Goal: Task Accomplishment & Management: Use online tool/utility

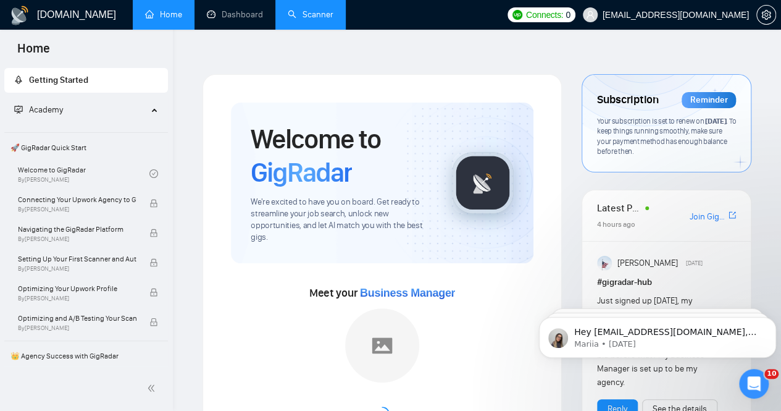
click at [313, 19] on link "Scanner" at bounding box center [311, 14] width 46 height 11
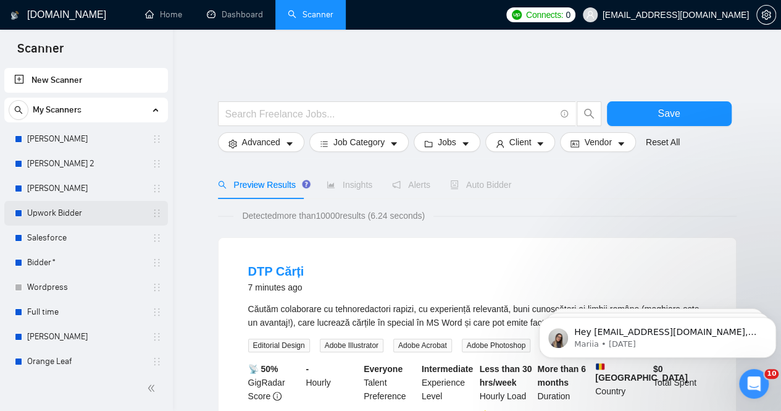
click at [55, 217] on link "Upwork Bidder" at bounding box center [85, 213] width 117 height 25
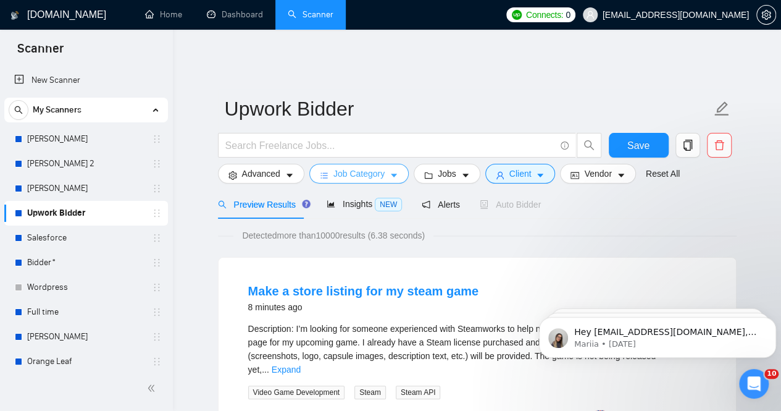
click at [390, 171] on icon "caret-down" at bounding box center [394, 175] width 9 height 9
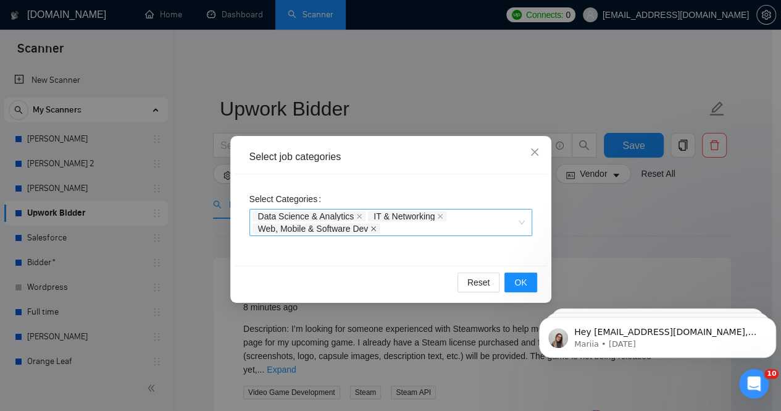
click at [374, 229] on icon "close" at bounding box center [374, 228] width 6 height 6
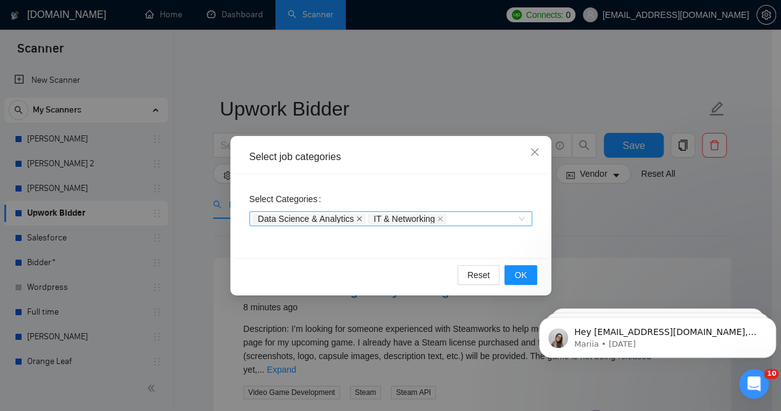
click at [357, 221] on icon "close" at bounding box center [359, 219] width 6 height 6
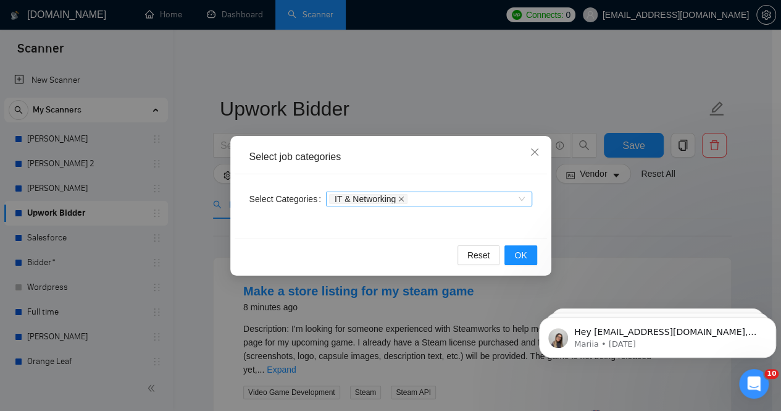
click at [401, 200] on icon "close" at bounding box center [401, 198] width 5 height 5
click at [525, 253] on span "OK" at bounding box center [521, 255] width 12 height 14
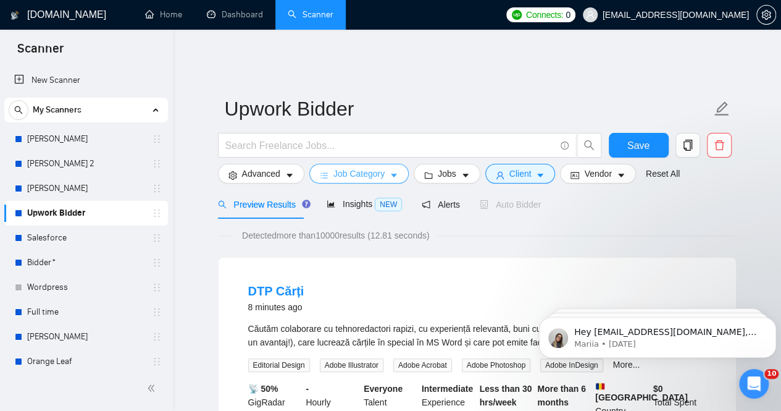
click at [374, 167] on span "Job Category" at bounding box center [359, 174] width 51 height 14
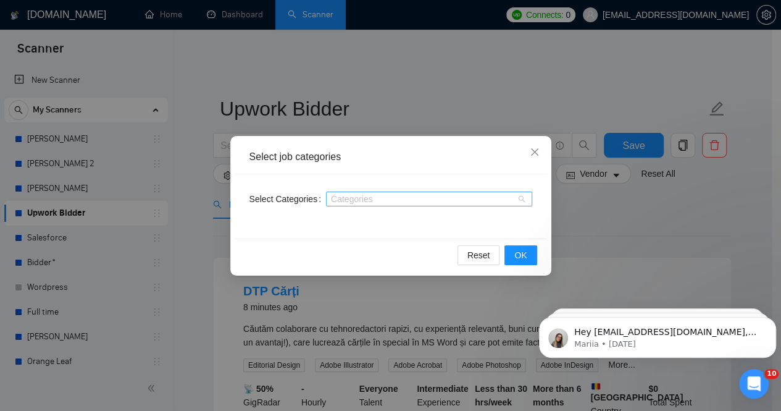
click at [399, 201] on div at bounding box center [423, 199] width 188 height 10
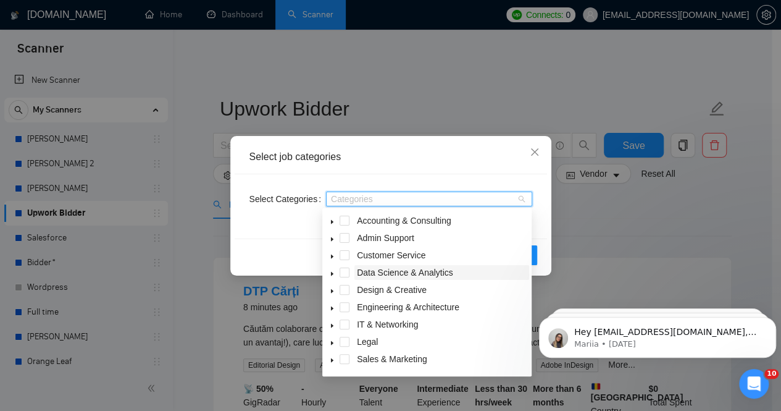
drag, startPoint x: 330, startPoint y: 275, endPoint x: 392, endPoint y: 265, distance: 62.6
click at [330, 275] on icon "caret-down" at bounding box center [332, 274] width 6 height 6
click at [359, 288] on span at bounding box center [360, 290] width 10 height 10
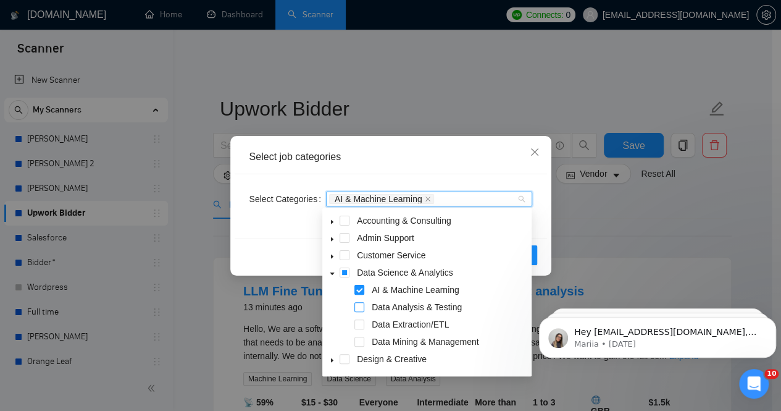
click at [358, 309] on span at bounding box center [360, 307] width 10 height 10
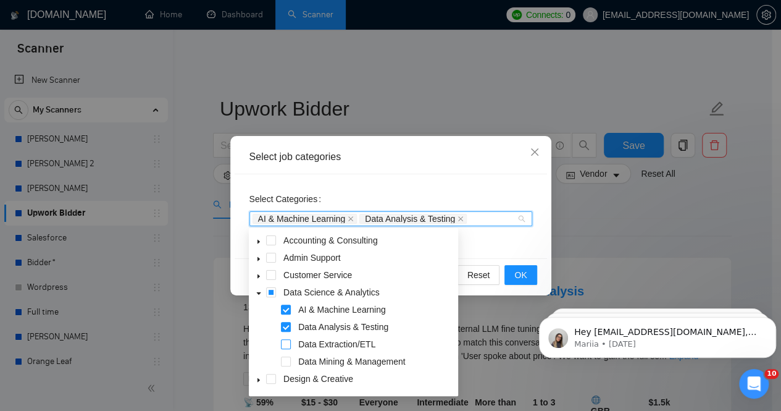
click at [285, 343] on span at bounding box center [286, 344] width 10 height 10
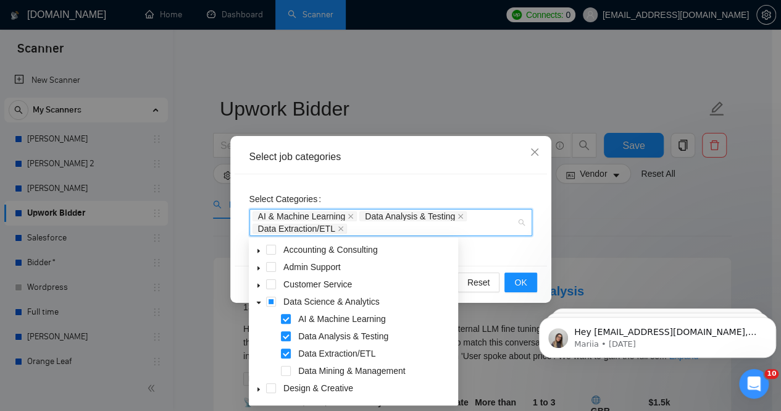
click at [284, 363] on div "Data Extraction/ETL" at bounding box center [353, 354] width 204 height 17
click at [285, 369] on span at bounding box center [286, 371] width 10 height 10
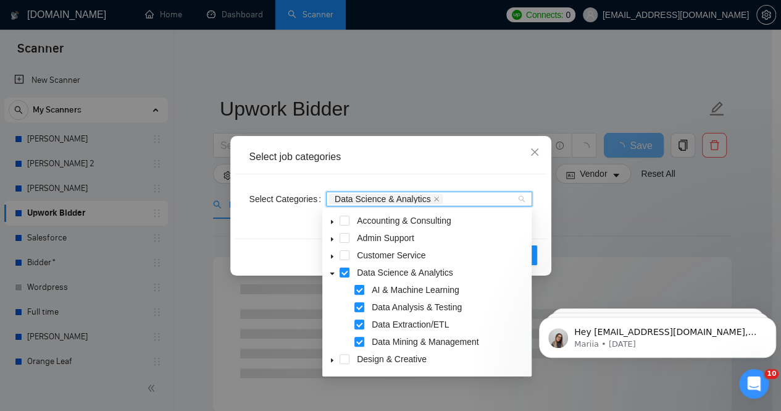
click at [334, 275] on icon "caret-down" at bounding box center [332, 274] width 6 height 6
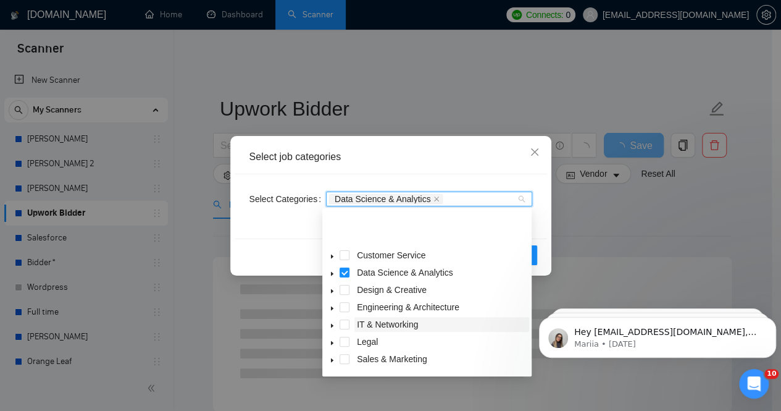
scroll to position [48, 0]
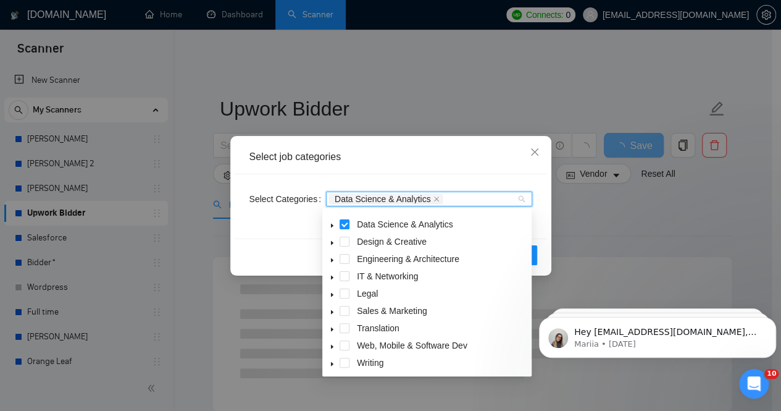
click at [332, 348] on icon "caret-down" at bounding box center [332, 347] width 2 height 4
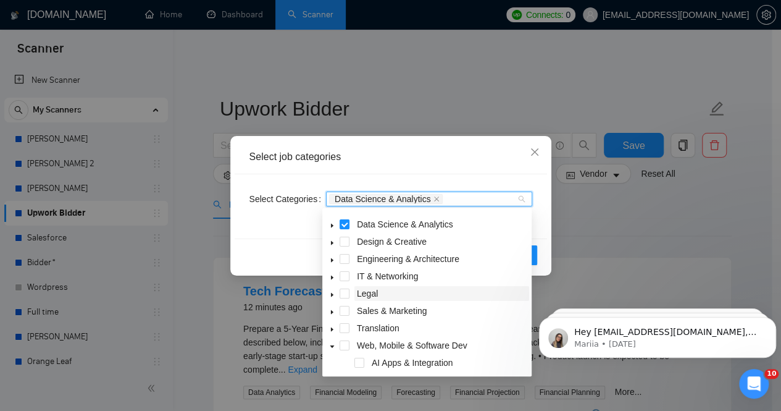
scroll to position [110, 0]
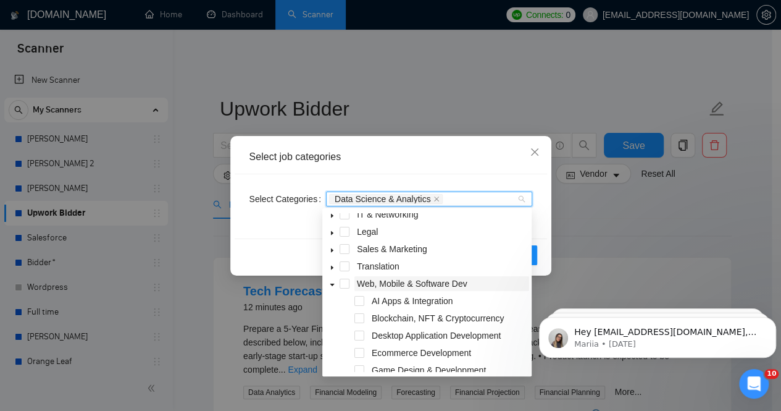
click at [361, 300] on span at bounding box center [360, 301] width 10 height 10
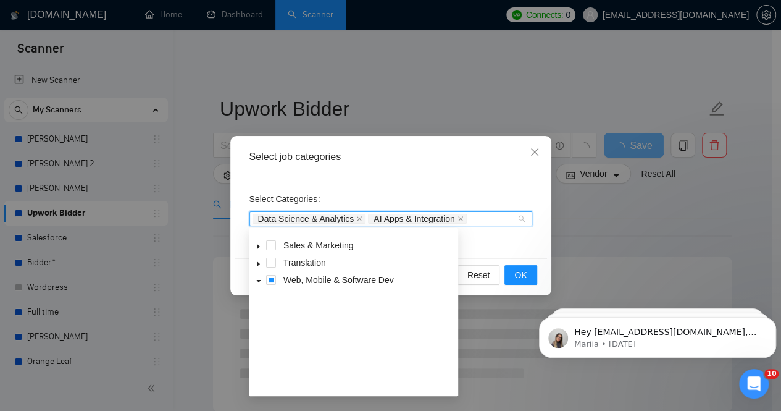
scroll to position [0, 0]
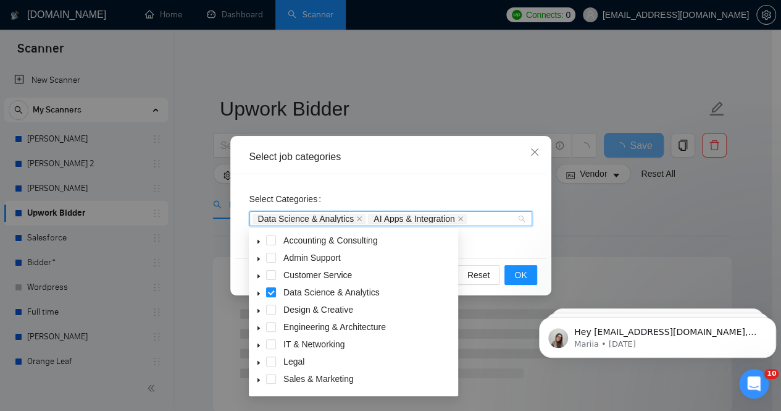
click at [464, 177] on div "Select Categories Data Science & Analytics AI Apps & Integration" at bounding box center [391, 216] width 313 height 84
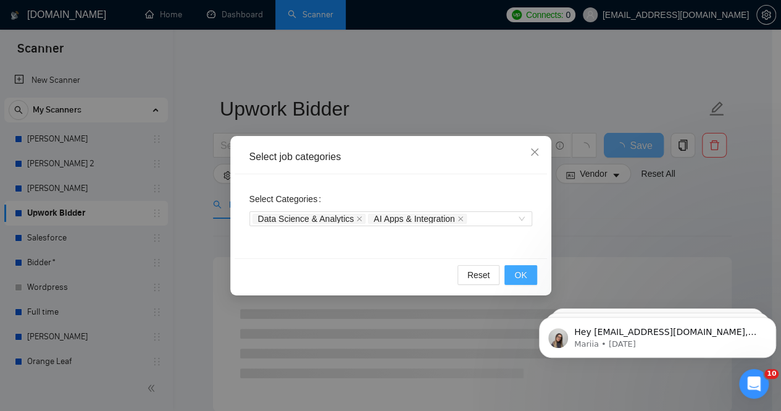
click at [520, 274] on span "OK" at bounding box center [521, 275] width 12 height 14
